Goal: Check status: Check status

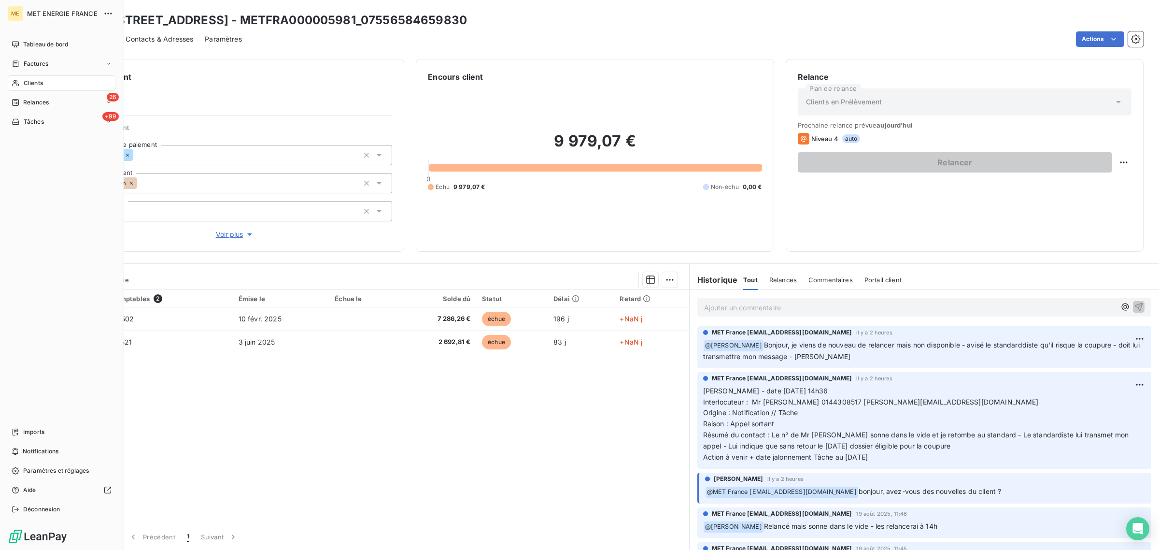
drag, startPoint x: 37, startPoint y: 82, endPoint x: 121, endPoint y: 94, distance: 84.9
click at [37, 82] on span "Clients" at bounding box center [33, 83] width 19 height 9
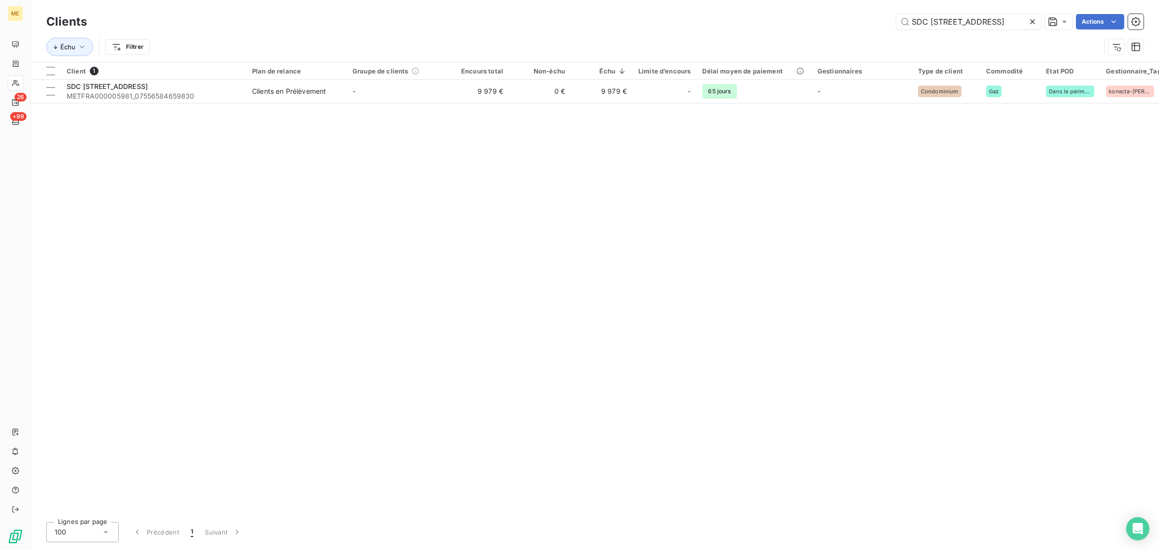
click at [1033, 21] on icon at bounding box center [1033, 22] width 10 height 10
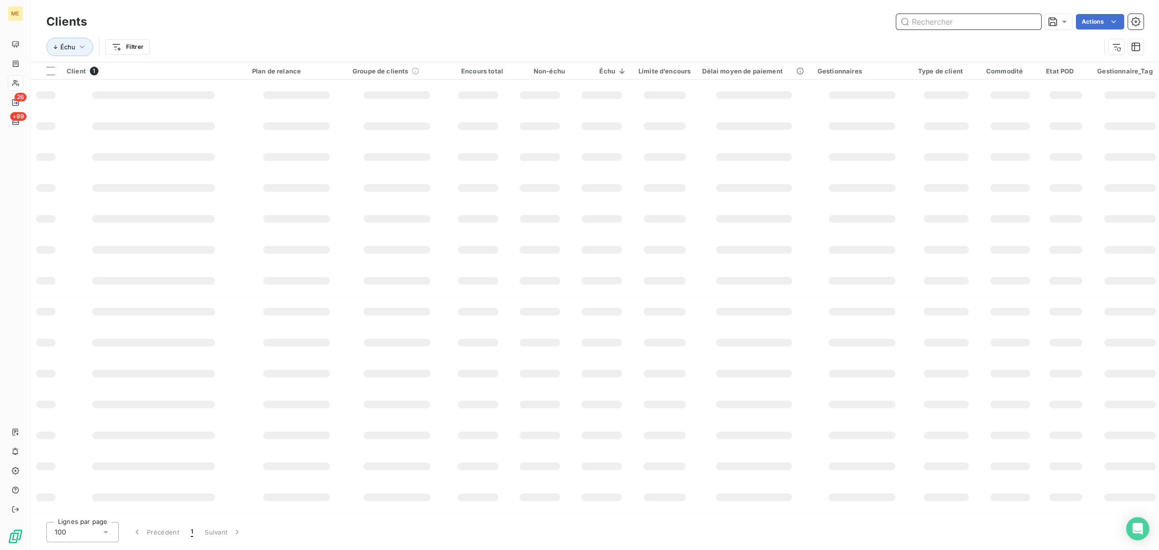
click at [978, 21] on input "text" at bounding box center [968, 21] width 145 height 15
paste input "METFRA000028264-CA9"
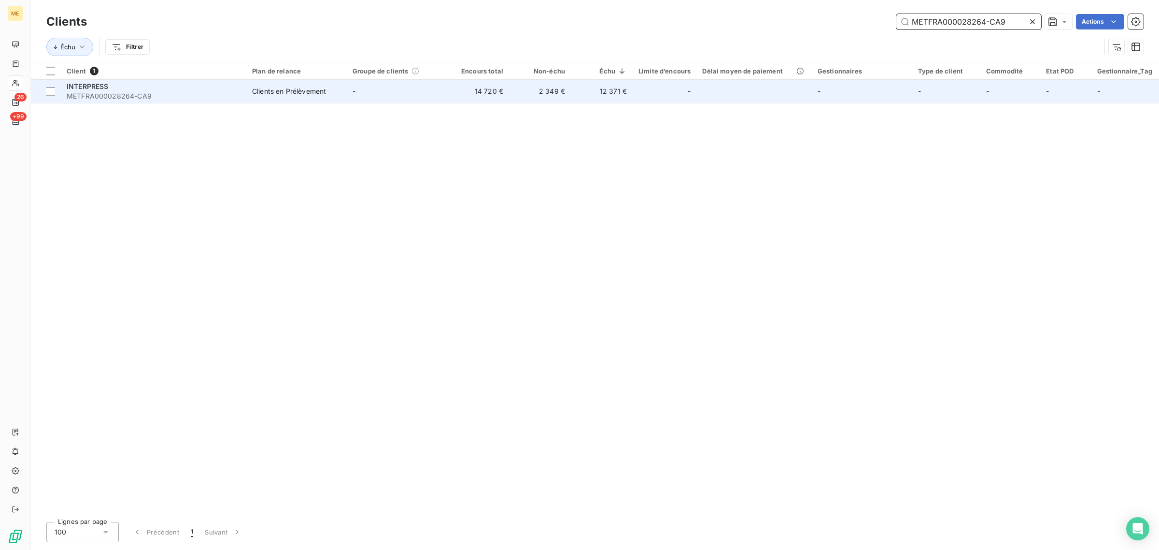
type input "METFRA000028264-CA9"
click at [434, 97] on td "-" at bounding box center [397, 91] width 100 height 23
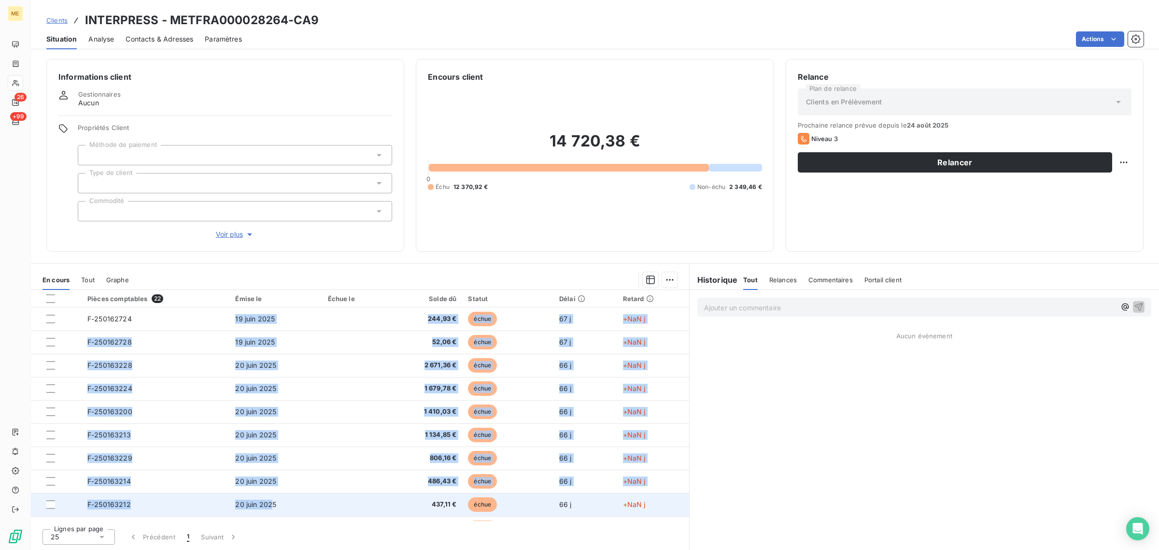
drag, startPoint x: 232, startPoint y: 320, endPoint x: 272, endPoint y: 506, distance: 190.2
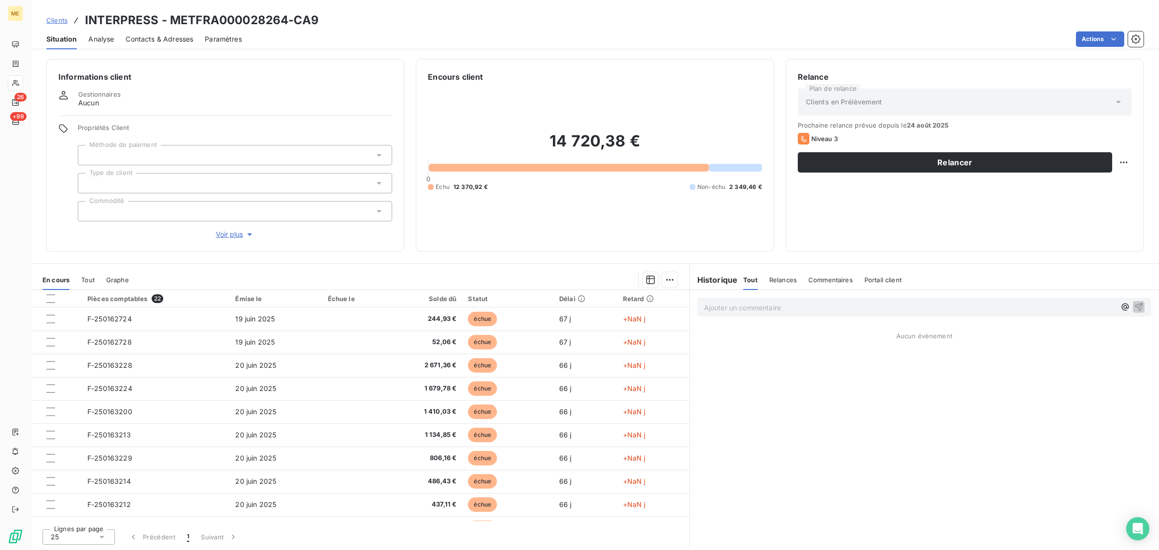
click at [297, 532] on div "Lignes par page 25 Précédent 1 Suivant" at bounding box center [360, 535] width 658 height 29
click at [242, 235] on span "Voir plus" at bounding box center [235, 234] width 39 height 10
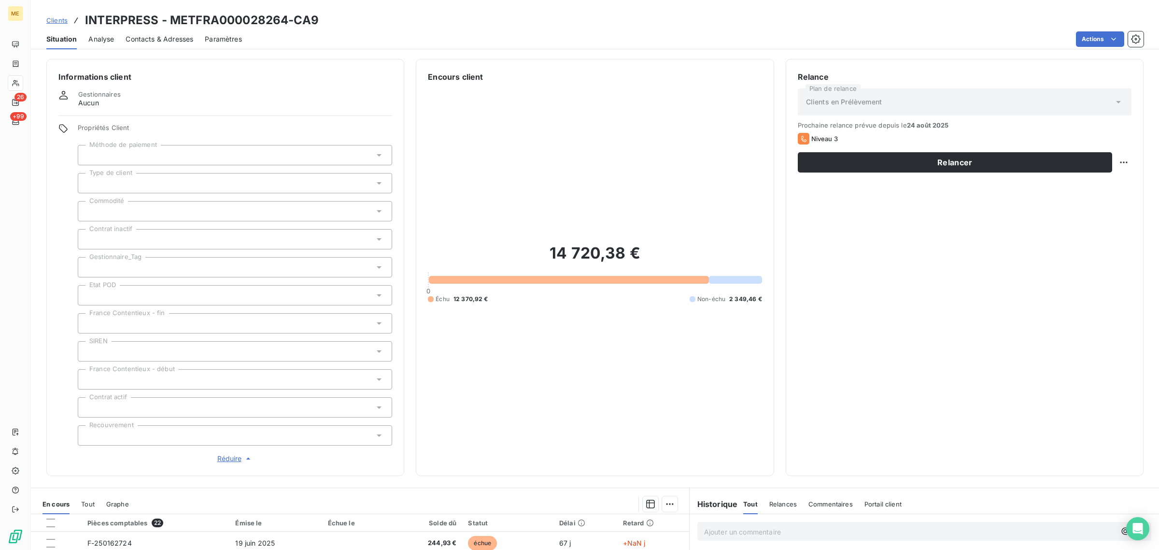
click at [141, 269] on div at bounding box center [235, 267] width 314 height 20
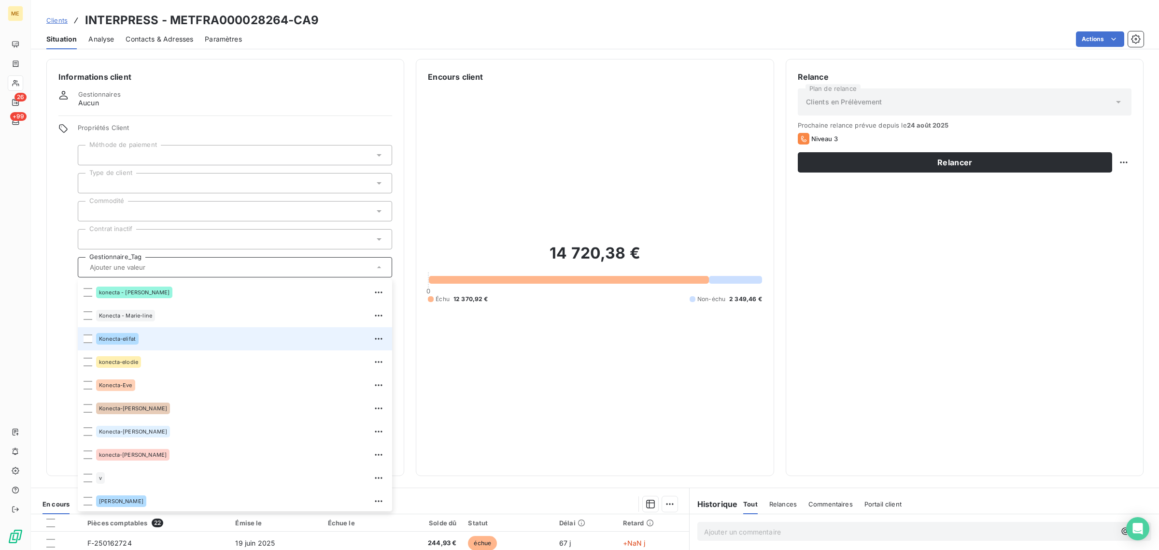
scroll to position [278, 0]
click at [485, 362] on div "14 720,38 € 0 Échu 12 370,92 € Non-échu 2 349,46 €" at bounding box center [595, 273] width 334 height 381
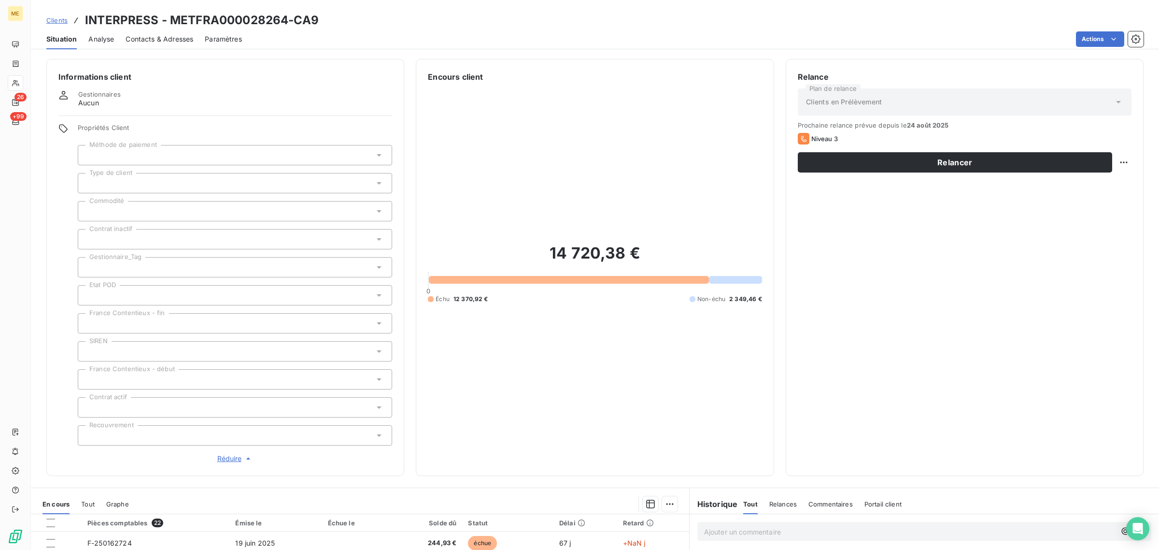
click at [612, 356] on div "14 720,38 € 0 Échu 12 370,92 € Non-échu 2 349,46 €" at bounding box center [595, 273] width 334 height 381
click at [512, 245] on h2 "14 720,38 €" at bounding box center [595, 257] width 334 height 29
